Goal: Register for event/course

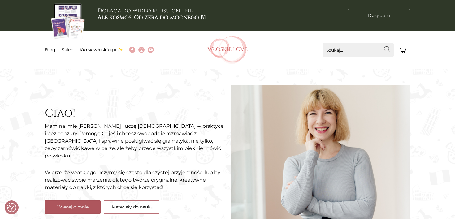
click at [67, 202] on link "Więcej o mnie" at bounding box center [73, 207] width 56 height 13
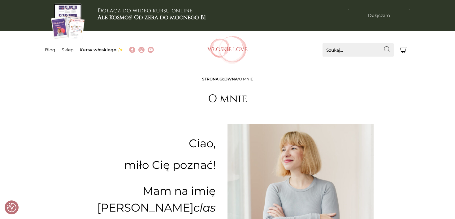
click at [99, 48] on link "Kursy włoskiego ✨" at bounding box center [101, 50] width 43 height 6
click at [114, 49] on link "Kursy włoskiego ✨" at bounding box center [101, 50] width 43 height 6
